Goal: Transaction & Acquisition: Register for event/course

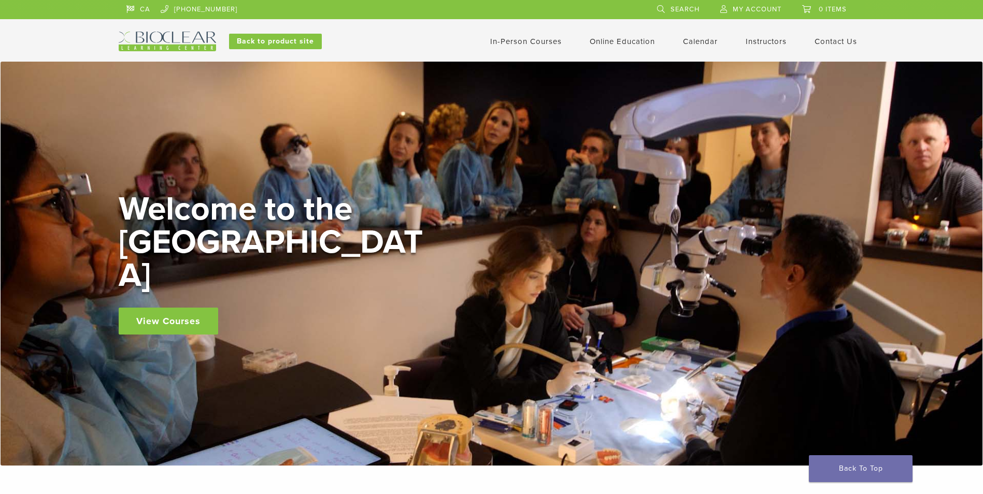
click at [549, 43] on link "In-Person Courses" at bounding box center [526, 41] width 72 height 9
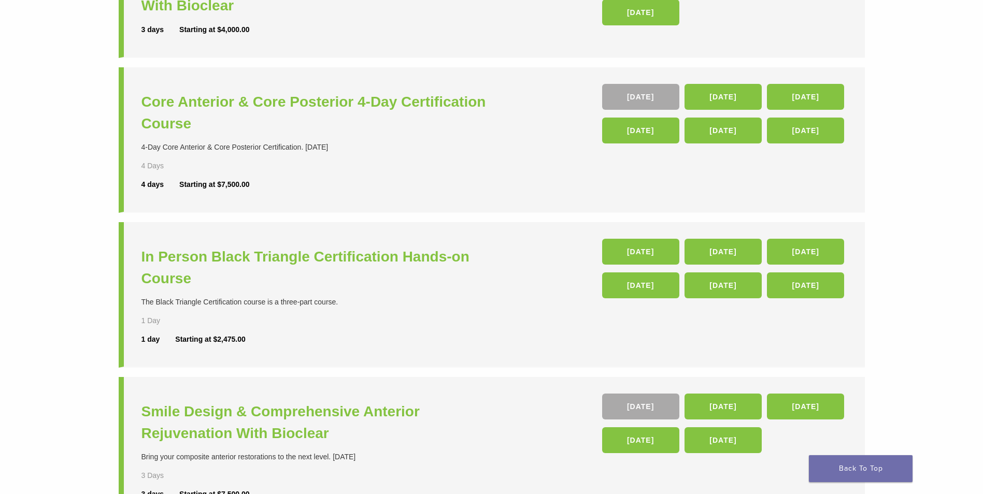
scroll to position [207, 0]
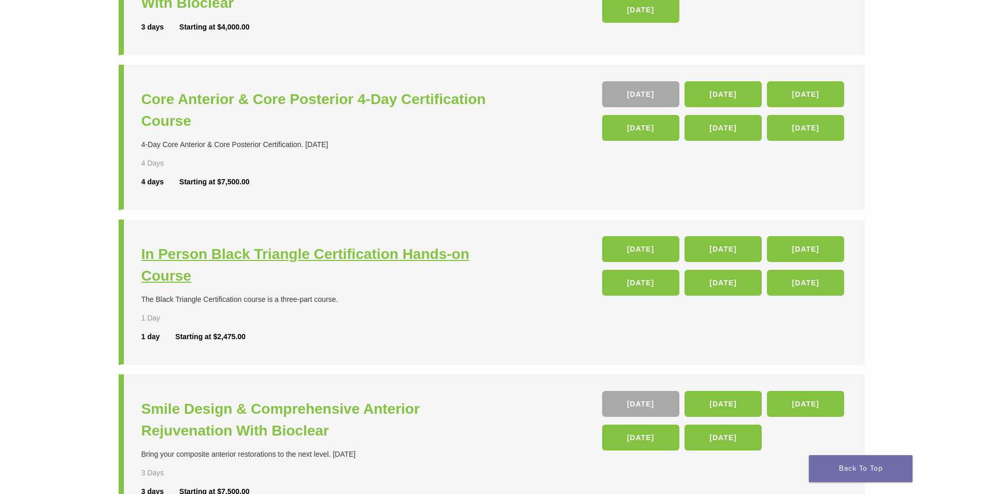
click at [265, 253] on h3 "In Person Black Triangle Certification Hands-on Course" at bounding box center [317, 266] width 353 height 44
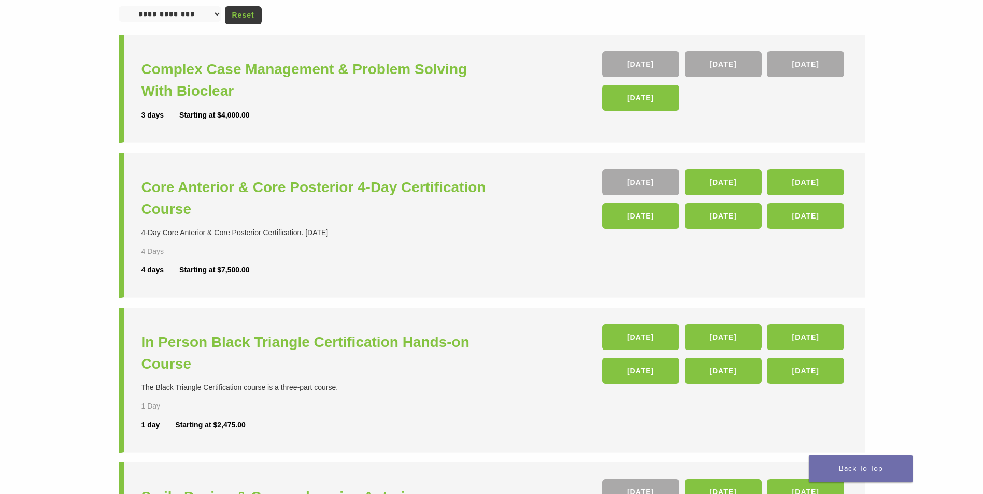
scroll to position [101, 0]
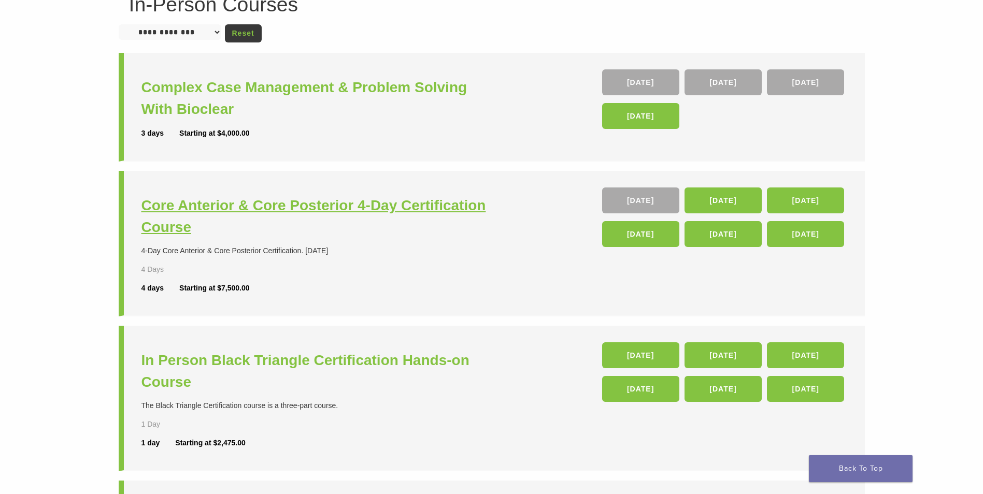
click at [387, 206] on h3 "Core Anterior & Core Posterior 4-Day Certification Course" at bounding box center [317, 217] width 353 height 44
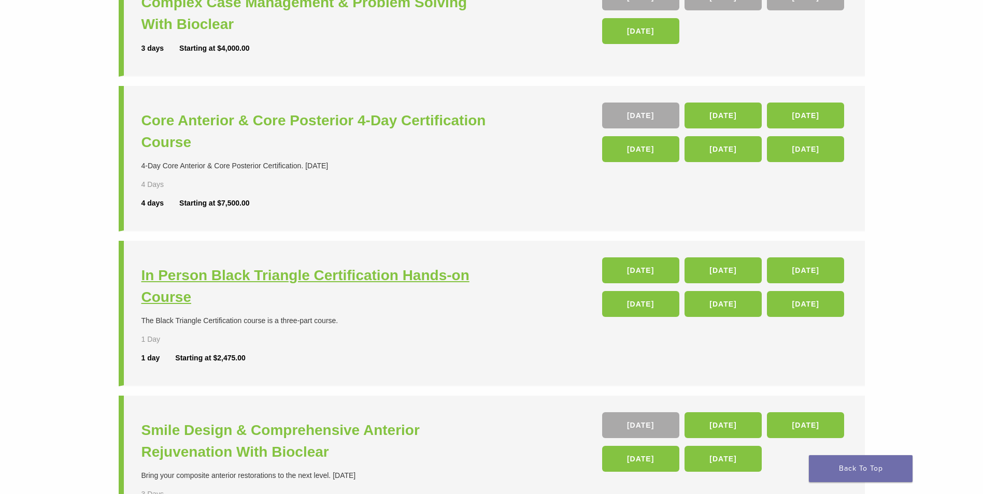
scroll to position [308, 0]
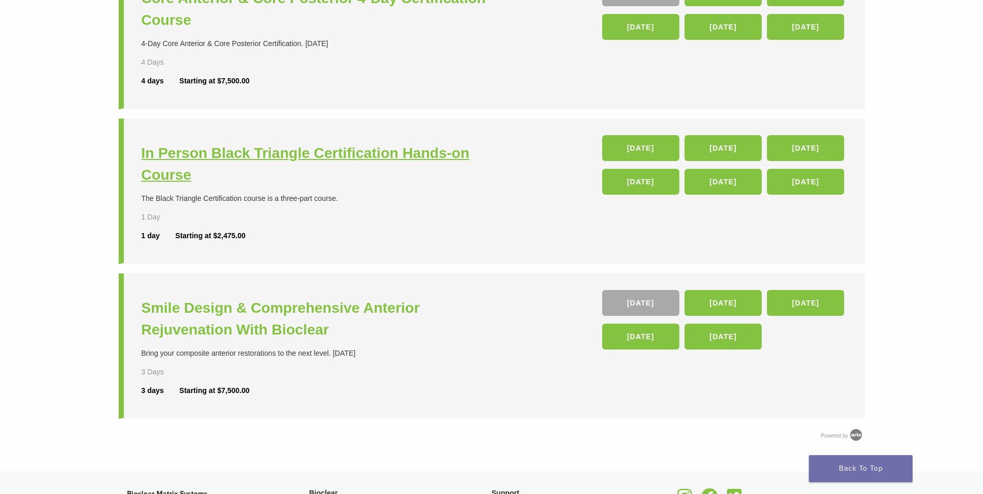
click at [411, 155] on h3 "In Person Black Triangle Certification Hands-on Course" at bounding box center [317, 165] width 353 height 44
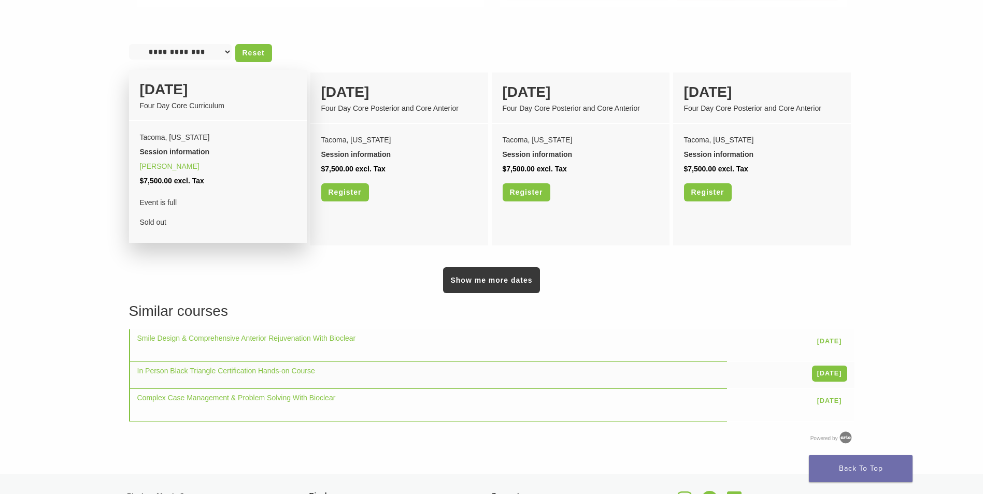
scroll to position [881, 0]
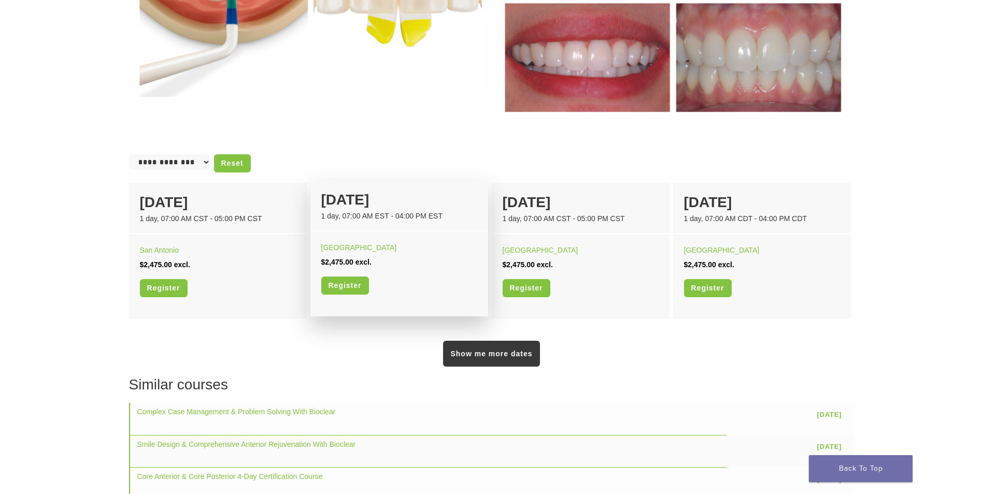
scroll to position [570, 0]
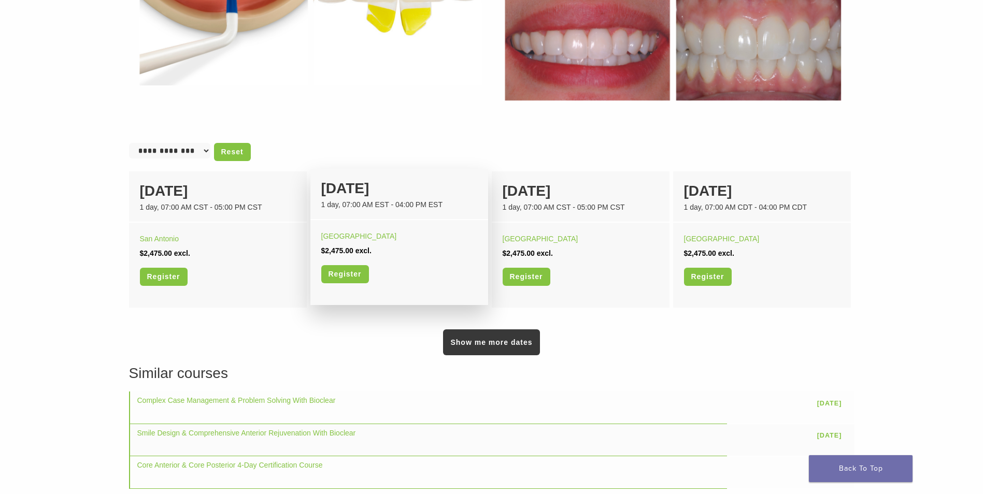
click at [377, 225] on div "[GEOGRAPHIC_DATA] $2,475.00 excl. Register" at bounding box center [399, 260] width 178 height 80
click at [350, 273] on link "Register" at bounding box center [345, 274] width 48 height 18
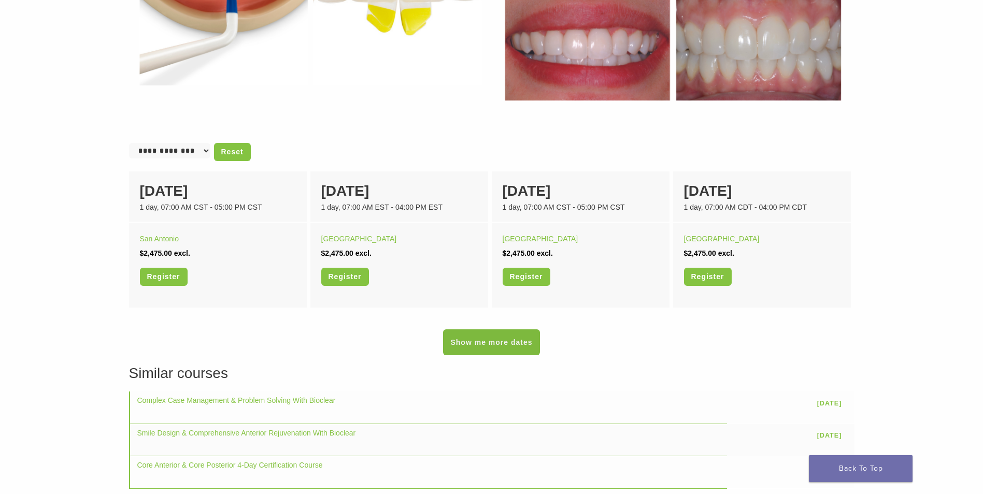
click at [486, 347] on link "Show me more dates" at bounding box center [491, 343] width 96 height 26
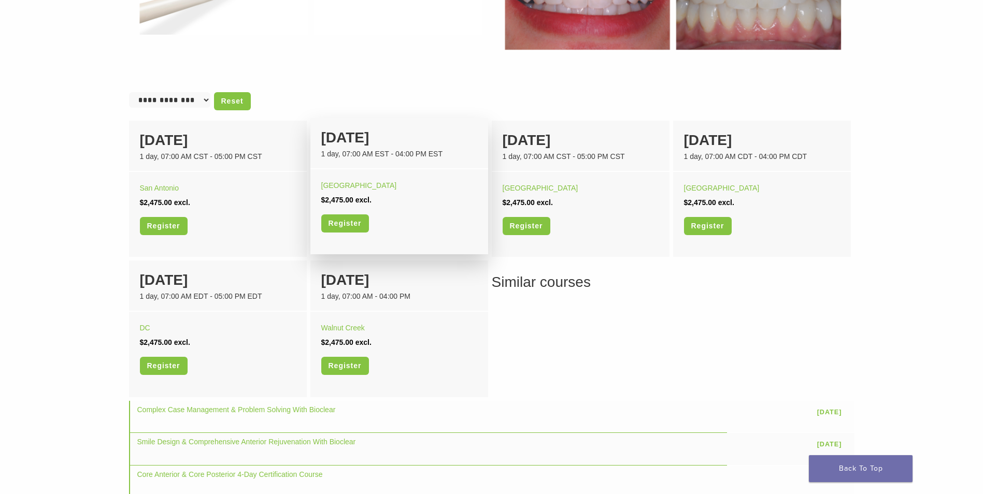
scroll to position [622, 0]
